Goal: Task Accomplishment & Management: Use online tool/utility

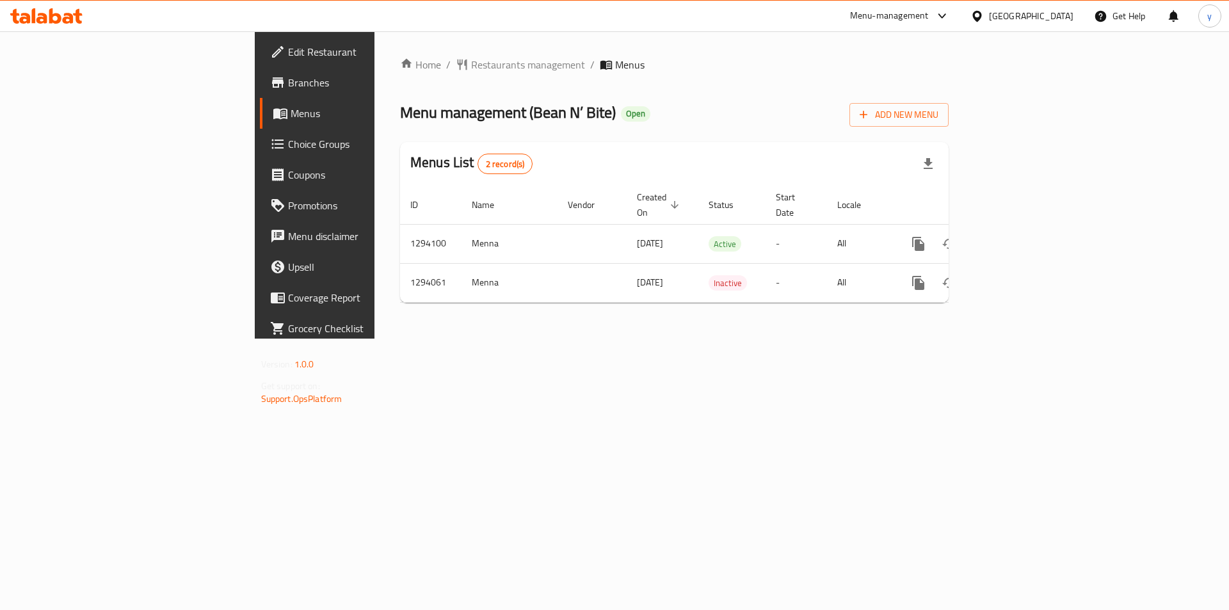
click at [288, 150] on span "Choice Groups" at bounding box center [369, 143] width 162 height 15
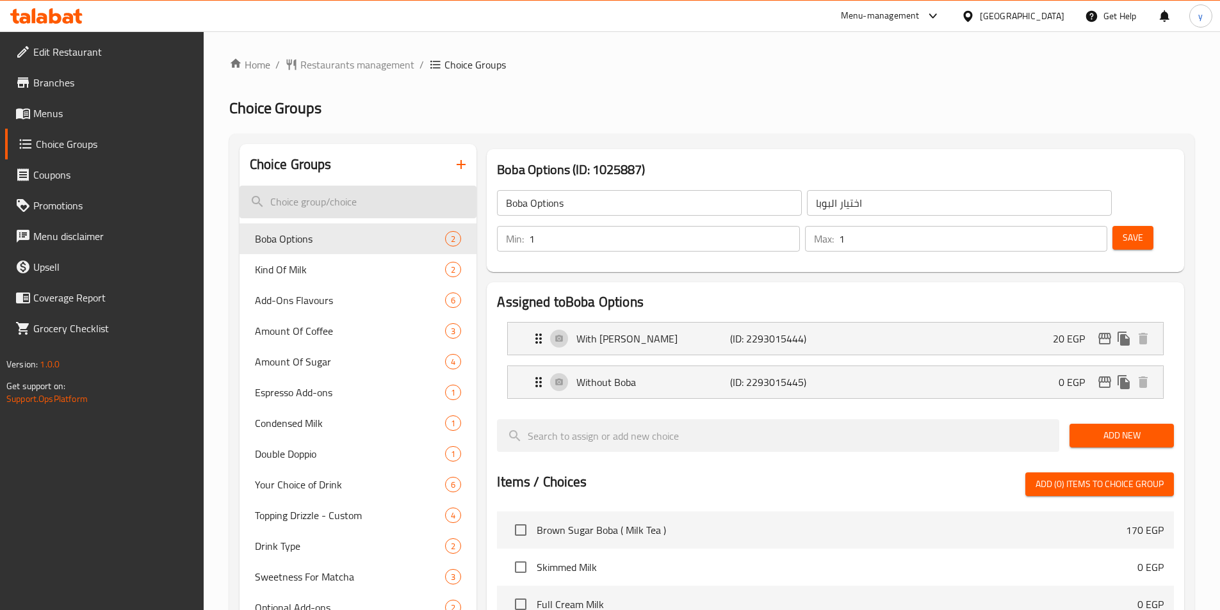
click at [334, 202] on input "search" at bounding box center [358, 202] width 238 height 33
paste input "Amount Of Sugar"
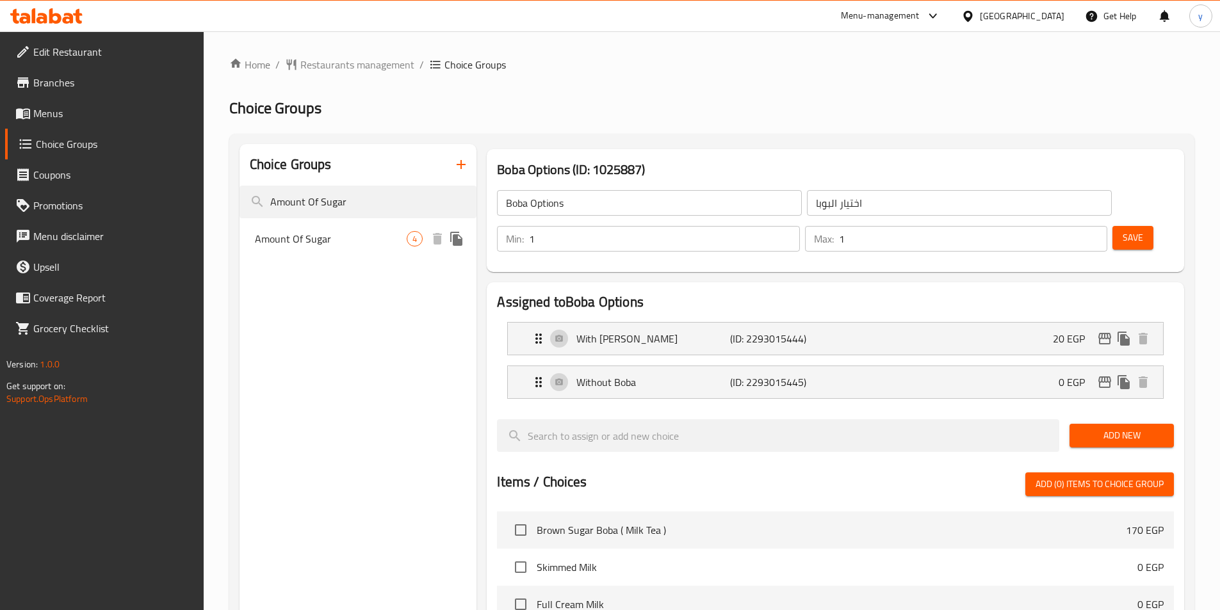
type input "Amount Of Sugar"
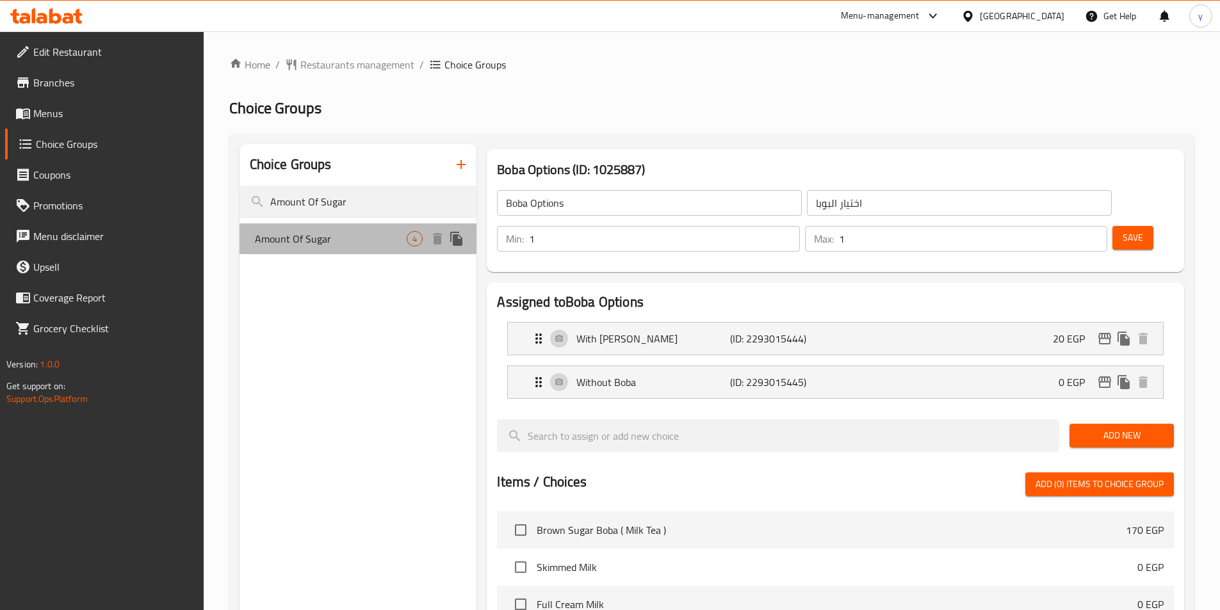
click at [316, 243] on span "Amount Of Sugar" at bounding box center [331, 238] width 152 height 15
type input "Amount Of Sugar"
type input "كمية السكر"
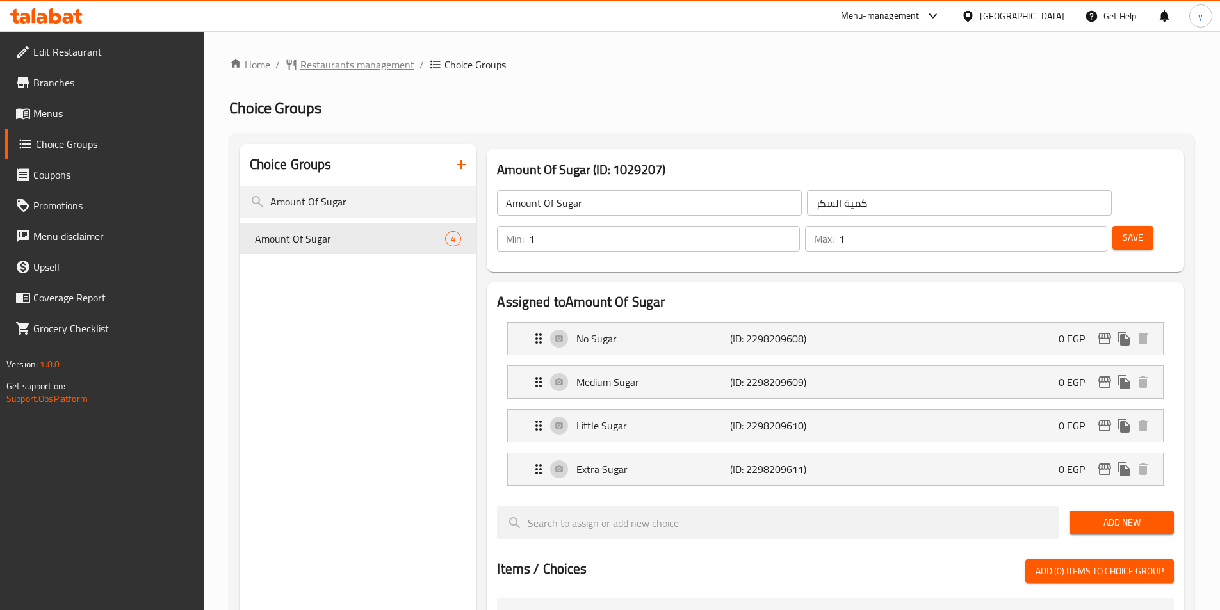
click at [312, 72] on span "Restaurants management" at bounding box center [357, 64] width 114 height 15
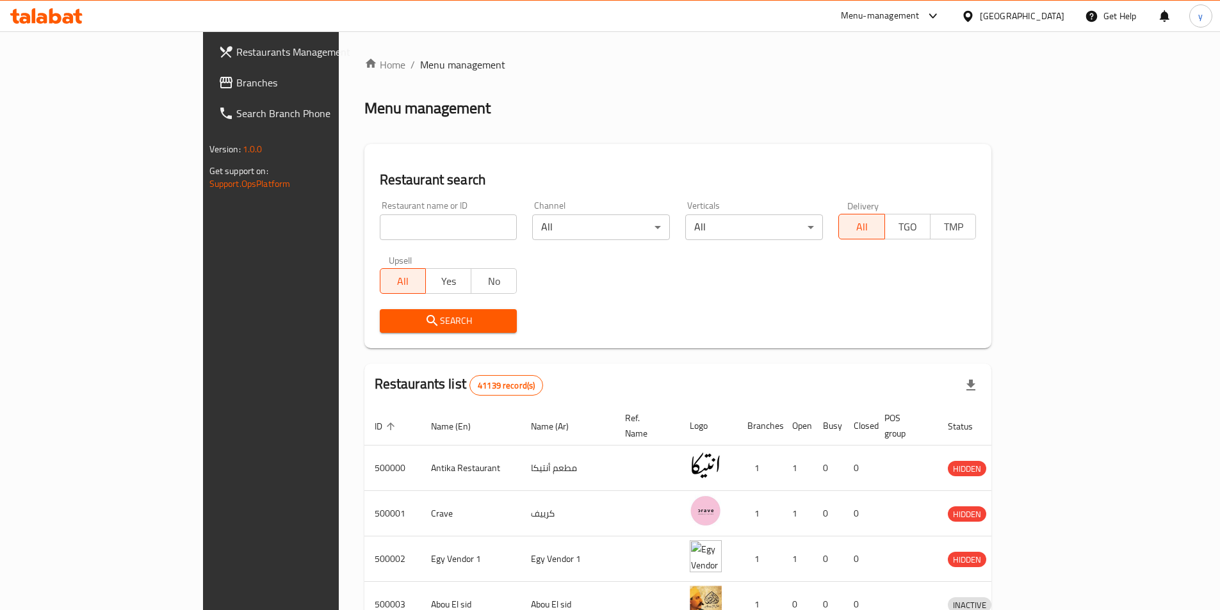
drag, startPoint x: 51, startPoint y: 84, endPoint x: 70, endPoint y: 45, distance: 43.0
click at [236, 84] on span "Branches" at bounding box center [316, 82] width 160 height 15
